Goal: Find specific page/section: Find specific page/section

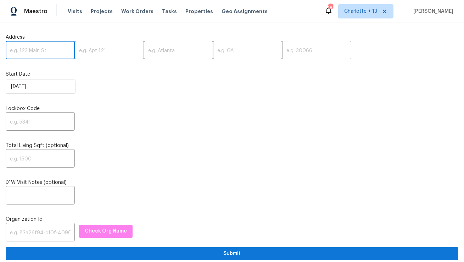
click at [36, 49] on input "text" at bounding box center [40, 51] width 69 height 17
paste input "[STREET_ADDRESS]"
click at [61, 50] on input "[STREET_ADDRESS]" at bounding box center [40, 51] width 69 height 17
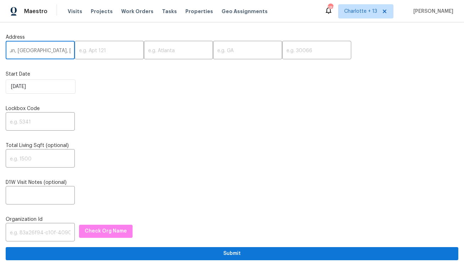
scroll to position [0, 23]
type input "7104 Top Rail Run, Fort Worth, TX"
click at [282, 53] on input "text" at bounding box center [316, 51] width 69 height 17
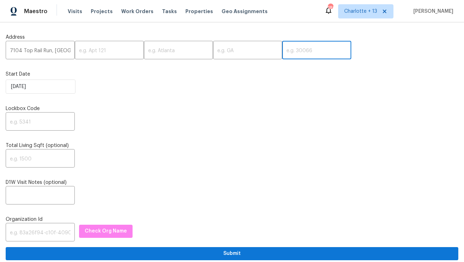
paste input "76179"
type input "76179"
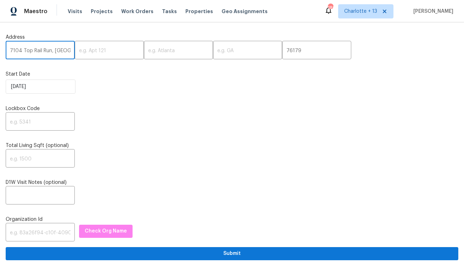
click at [58, 53] on input "7104 Top Rail Run, Fort Worth, TX" at bounding box center [40, 51] width 69 height 17
drag, startPoint x: 54, startPoint y: 50, endPoint x: 31, endPoint y: 51, distance: 23.1
click at [31, 51] on input "7104 Top Rail Run, Fort Worth, TX" at bounding box center [40, 51] width 69 height 17
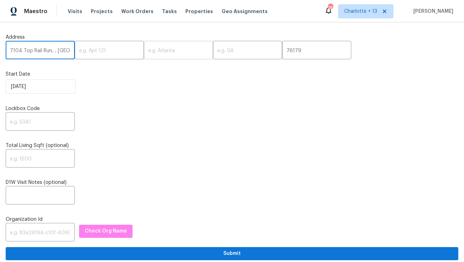
type input "7104 Top Rail Run, , TX"
click at [147, 50] on input "text" at bounding box center [178, 51] width 69 height 17
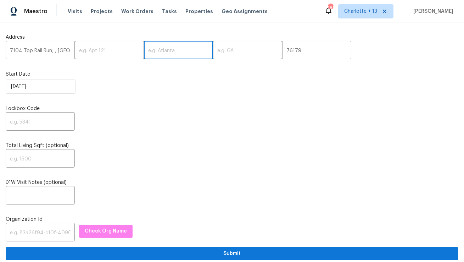
paste input "Fort Worth"
type input "Fort Worth"
click at [60, 51] on input "7104 Top Rail Run, , TX" at bounding box center [40, 51] width 69 height 17
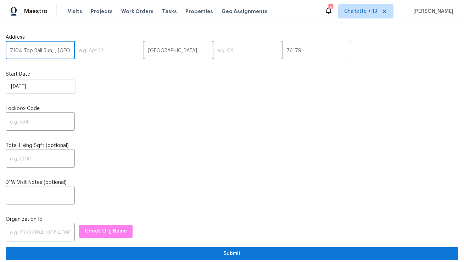
click at [60, 51] on input "7104 Top Rail Run, , TX" at bounding box center [40, 51] width 69 height 17
type input "7104 Top Rail Run, ,"
click at [222, 49] on input "text" at bounding box center [247, 51] width 69 height 17
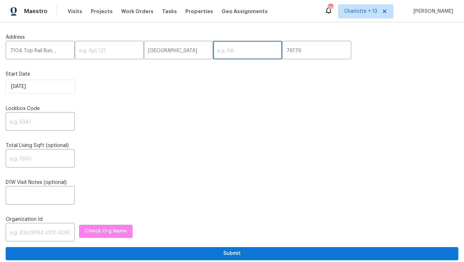
paste input "TX"
type input "TX"
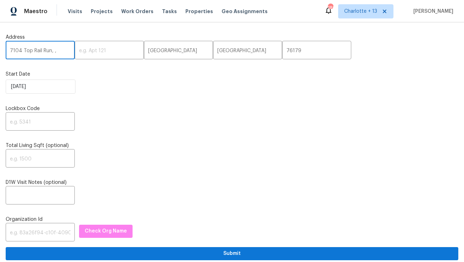
click at [64, 53] on input "7104 Top Rail Run, ," at bounding box center [40, 51] width 69 height 17
type input "7104 Top Rail Run"
click at [44, 126] on input "text" at bounding box center [40, 122] width 69 height 17
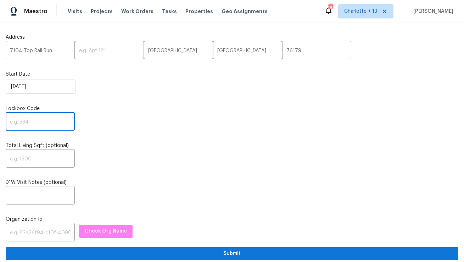
paste input "3490"
type input "3490"
click at [40, 229] on input "text" at bounding box center [40, 233] width 69 height 17
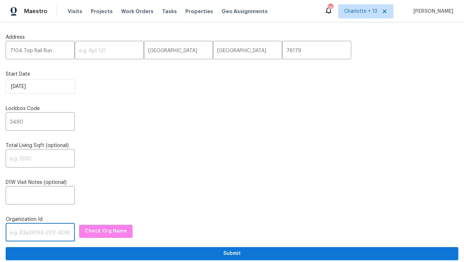
paste input "1349d153-b359-4f9b-b4dd-758ff939cc37"
type input "1349d153-b359-4f9b-b4dd-758ff939cc37"
click at [109, 231] on span "Check Org Name" at bounding box center [106, 231] width 42 height 9
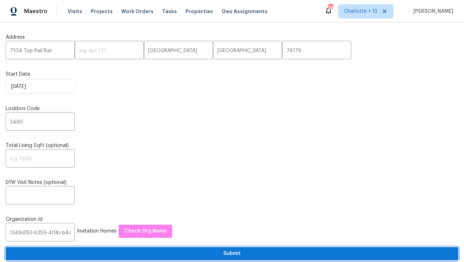
click at [144, 252] on span "Submit" at bounding box center [232, 253] width 442 height 9
click at [212, 256] on span "Submit" at bounding box center [232, 253] width 442 height 9
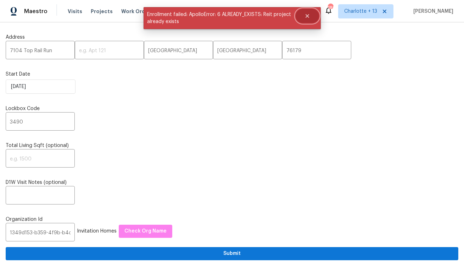
click at [305, 18] on icon "Close" at bounding box center [308, 16] width 6 height 6
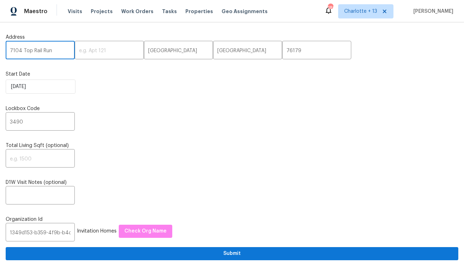
click at [34, 51] on input "7104 Top Rail Run" at bounding box center [40, 51] width 69 height 17
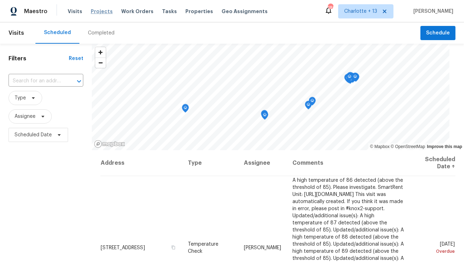
click at [94, 14] on span "Projects" at bounding box center [102, 11] width 22 height 7
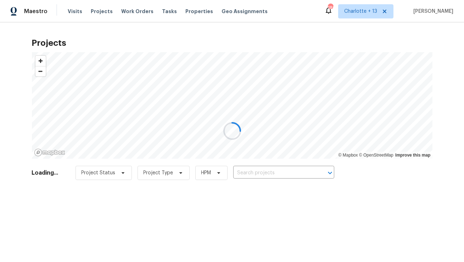
click at [257, 171] on div at bounding box center [232, 131] width 464 height 262
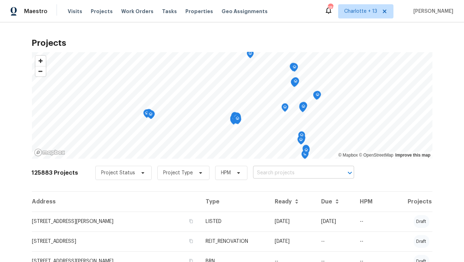
click at [259, 173] on input "text" at bounding box center [293, 172] width 81 height 11
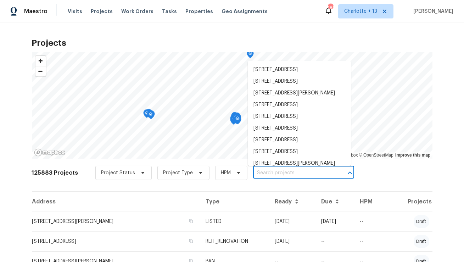
paste input "[STREET_ADDRESS]"
type input "[STREET_ADDRESS]"
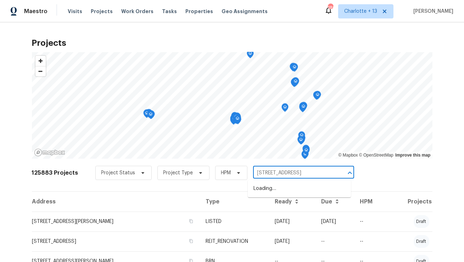
scroll to position [0, 12]
click at [267, 191] on li "[STREET_ADDRESS]" at bounding box center [299, 189] width 103 height 12
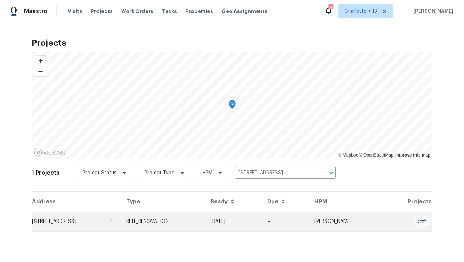
click at [99, 221] on td "[STREET_ADDRESS]" at bounding box center [76, 221] width 89 height 20
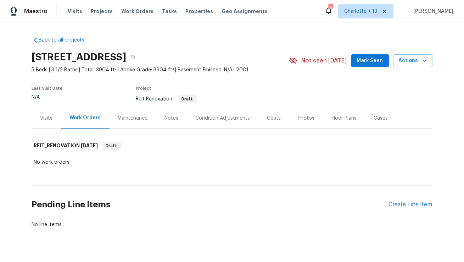
click at [48, 117] on div "Visits" at bounding box center [46, 118] width 12 height 7
